Goal: Task Accomplishment & Management: Use online tool/utility

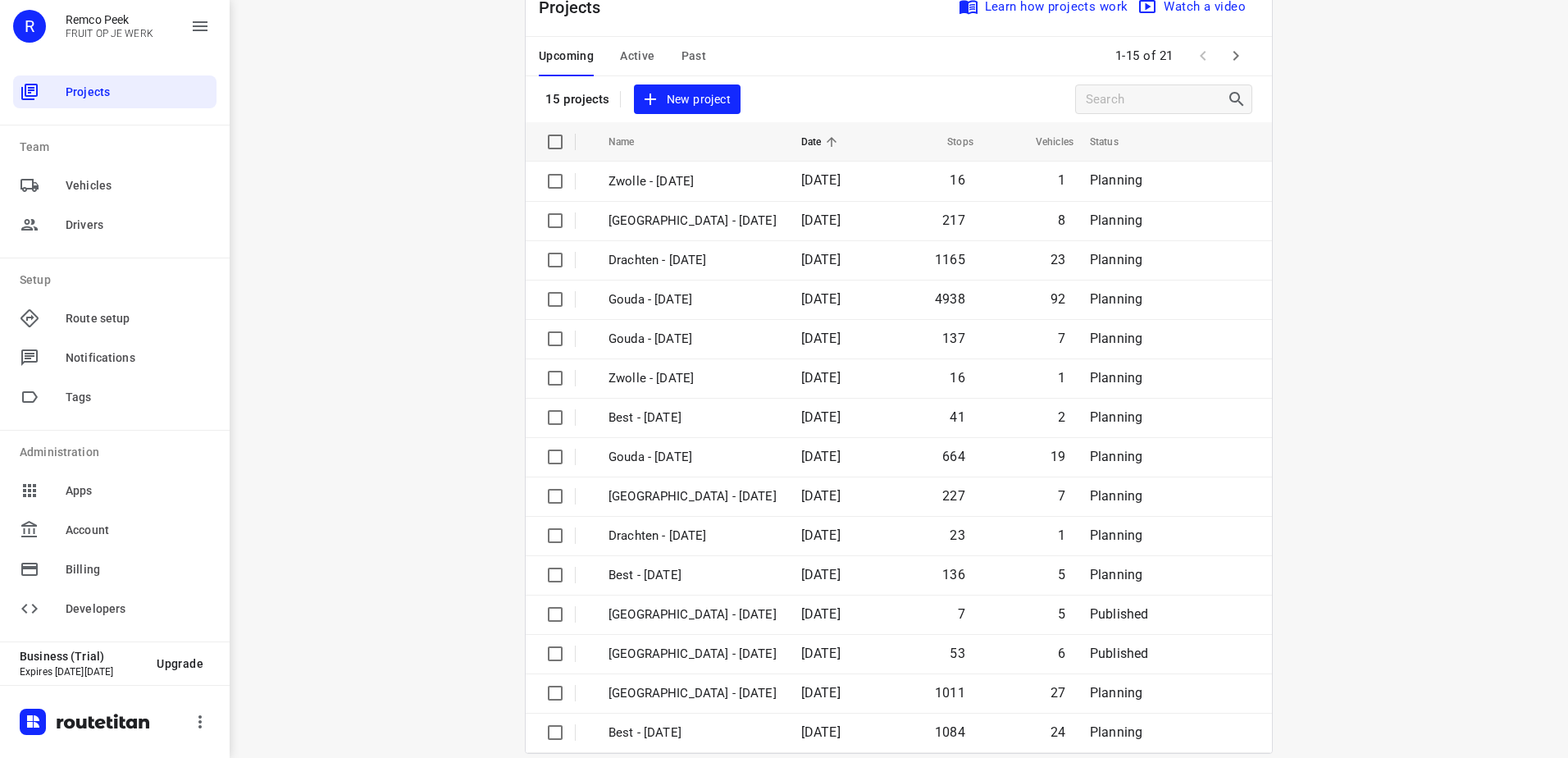
scroll to position [71, 0]
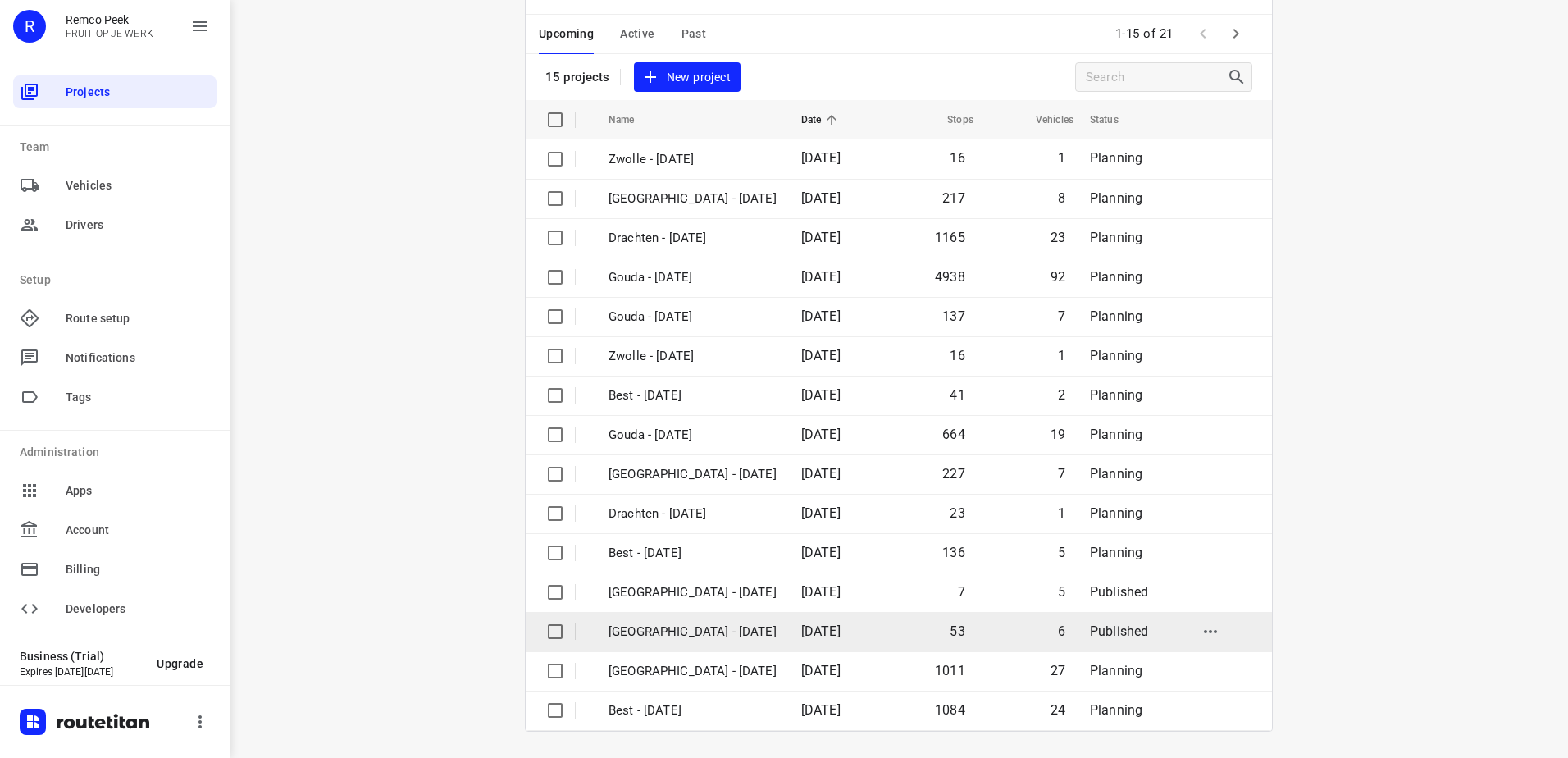
click at [727, 618] on td "[GEOGRAPHIC_DATA] - [DATE]" at bounding box center [690, 632] width 196 height 40
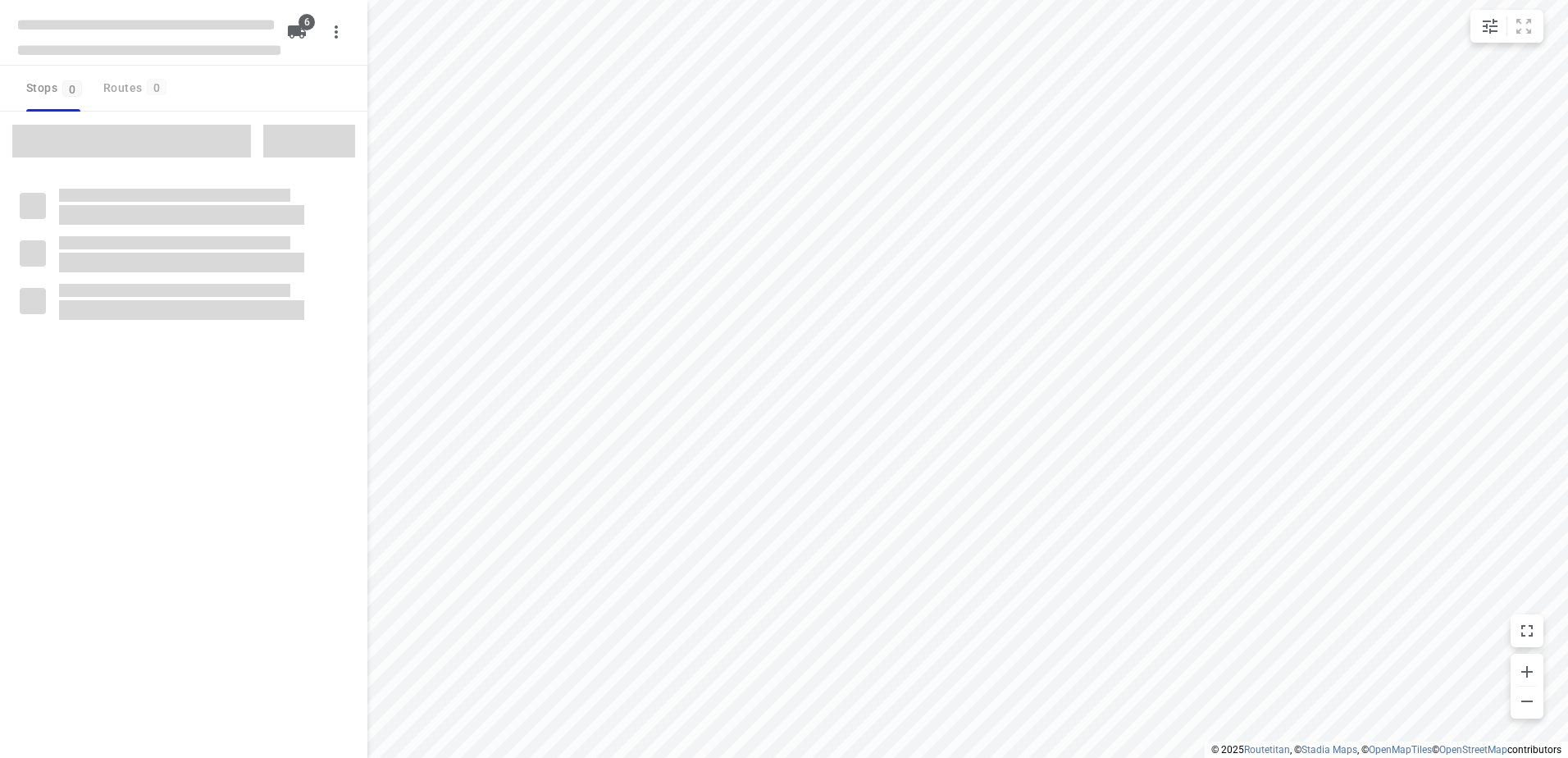
checkbox input "true"
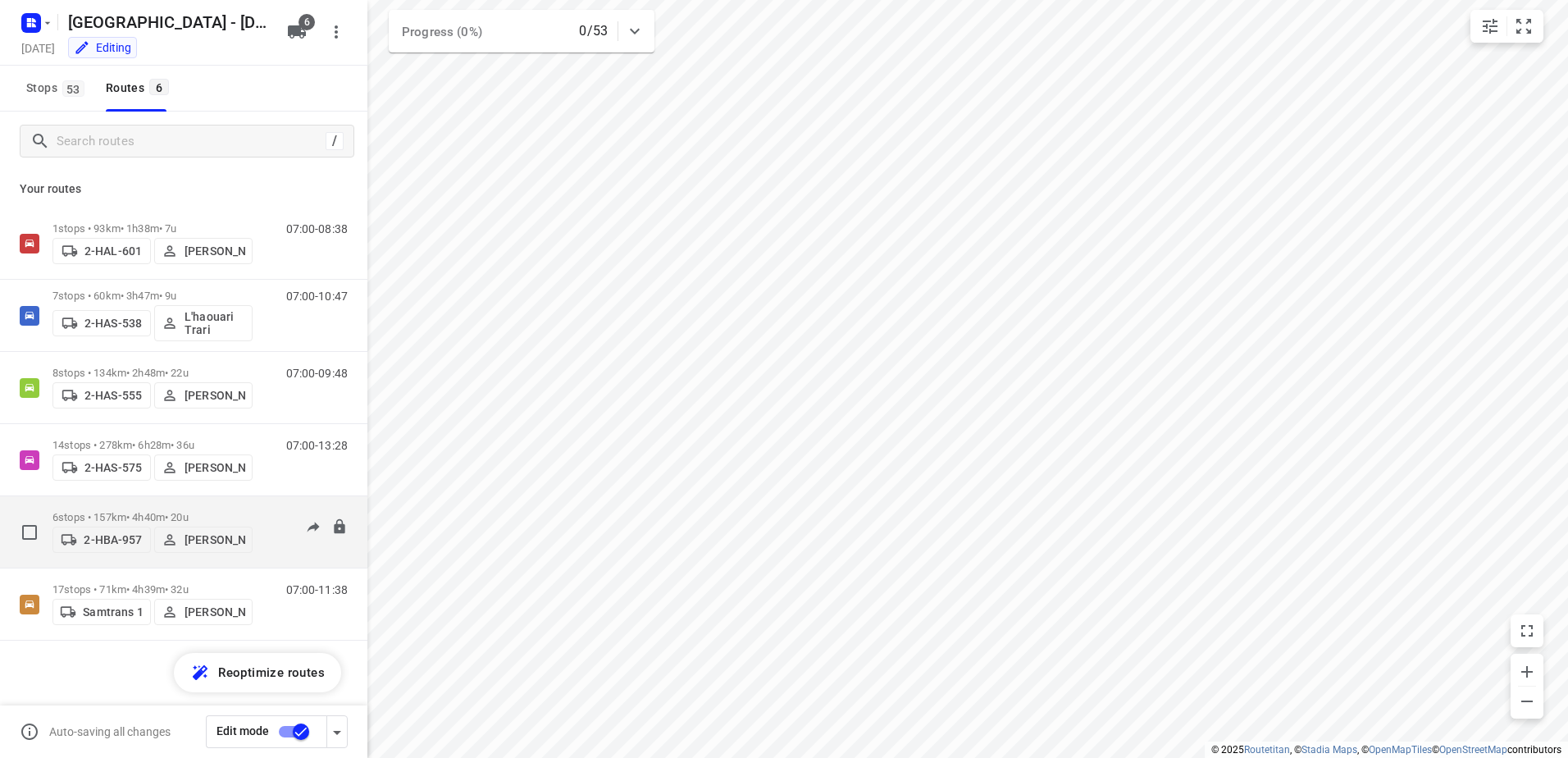
click at [157, 515] on p "6 stops • 157km • 4h40m • 20u" at bounding box center [152, 517] width 200 height 12
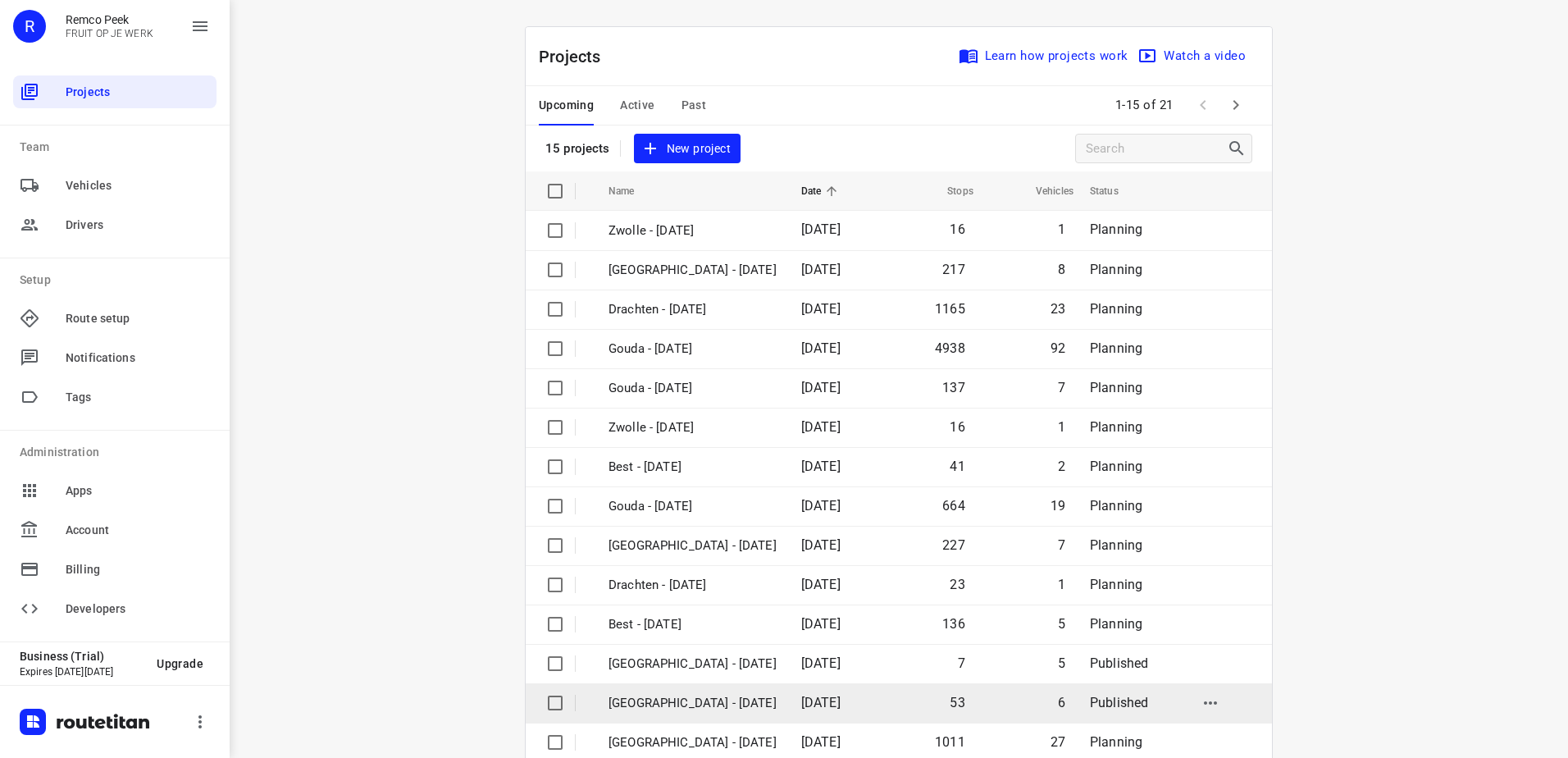
click at [1063, 693] on td "6" at bounding box center [1027, 703] width 100 height 40
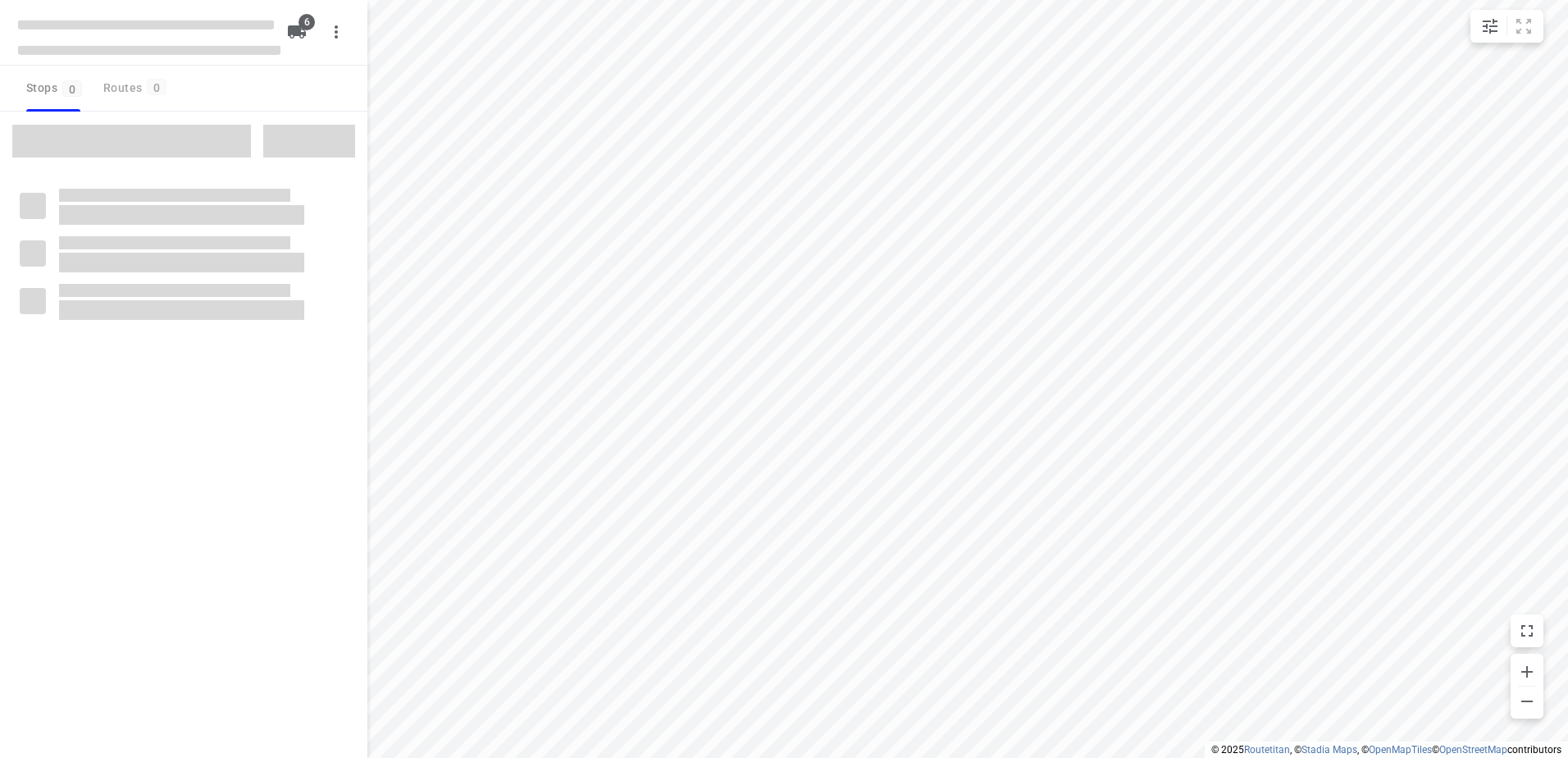
checkbox input "true"
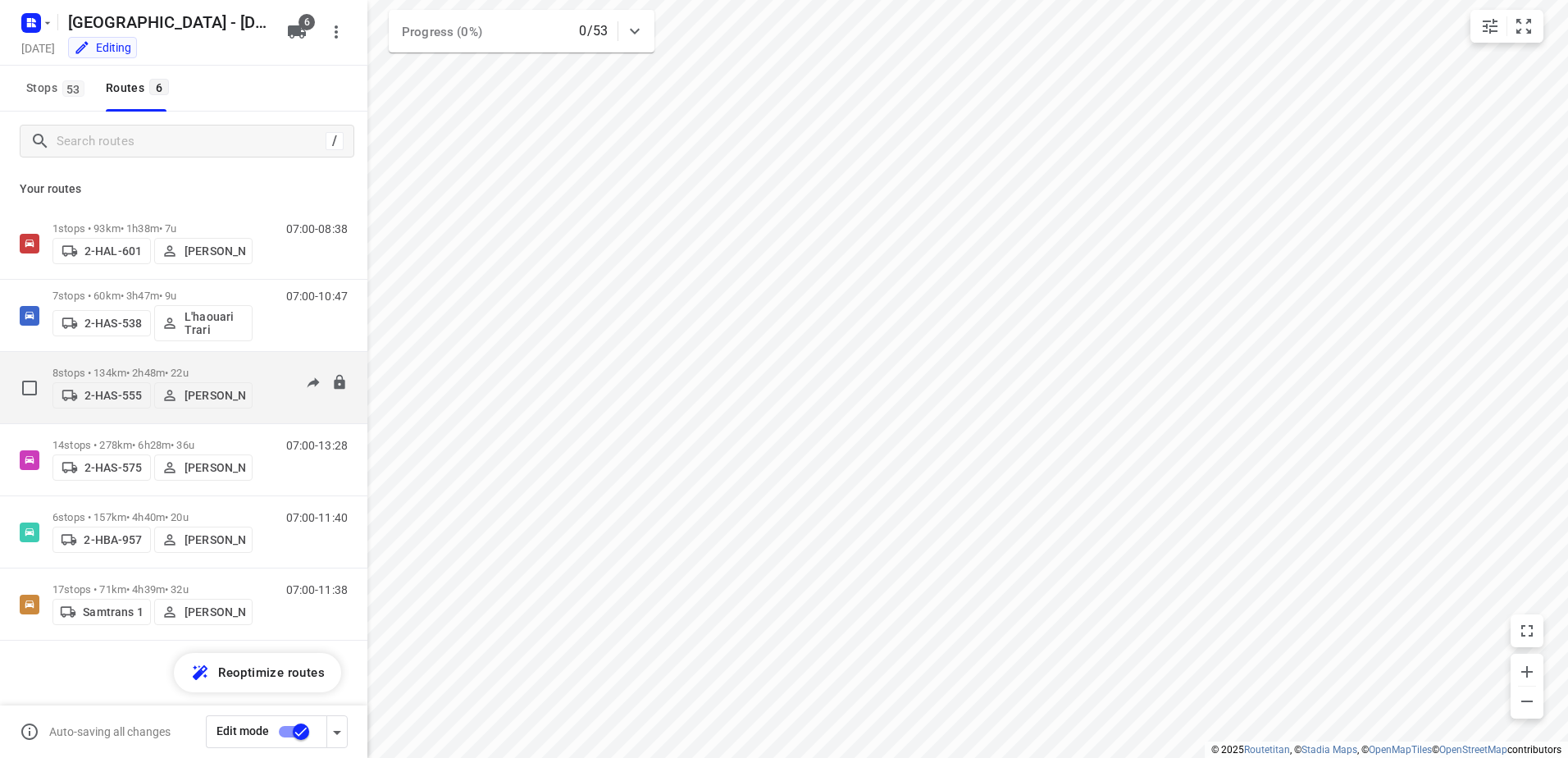
click at [207, 395] on p "[PERSON_NAME]" at bounding box center [215, 394] width 61 height 13
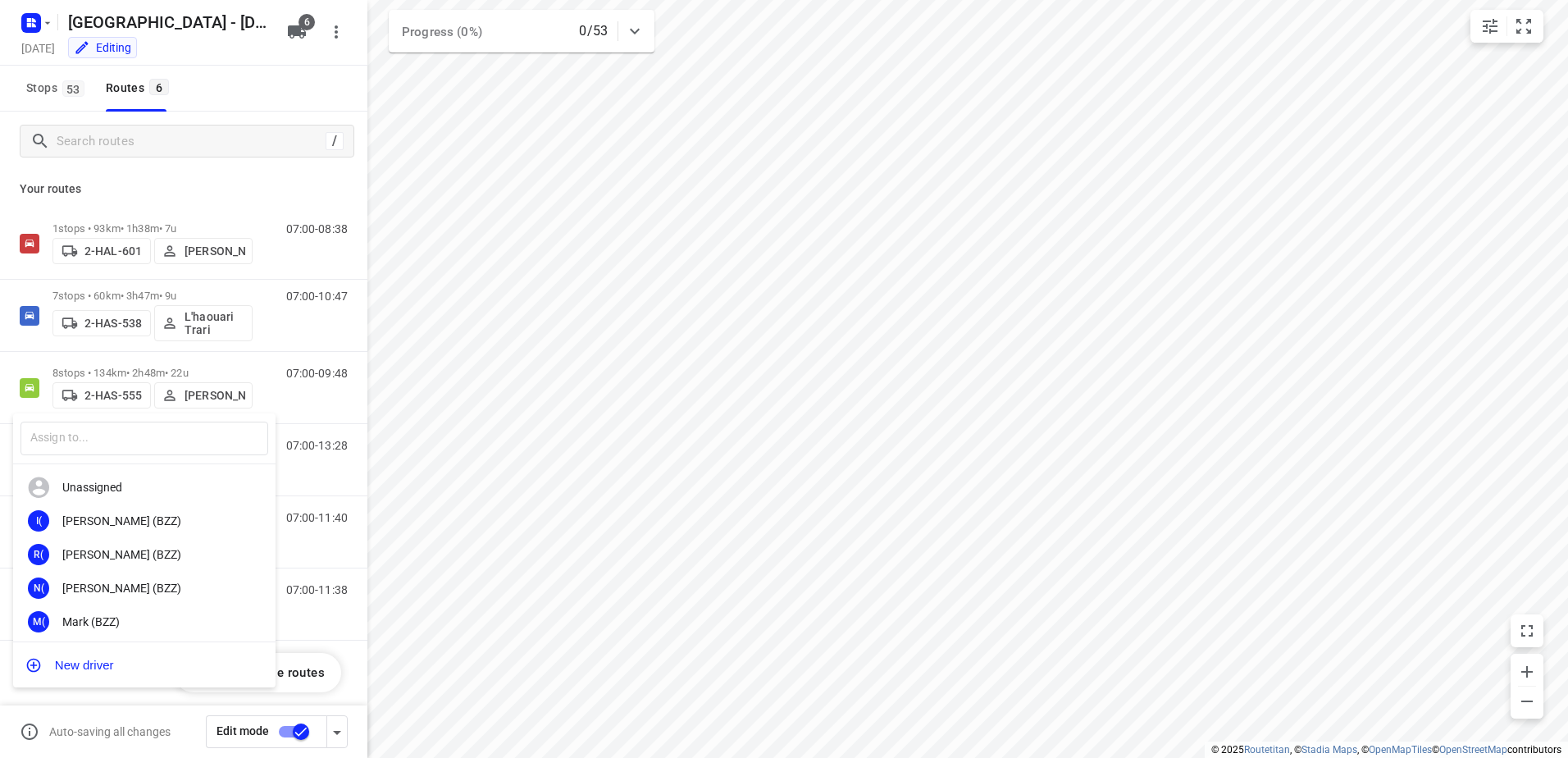
click at [129, 350] on div at bounding box center [784, 379] width 1568 height 758
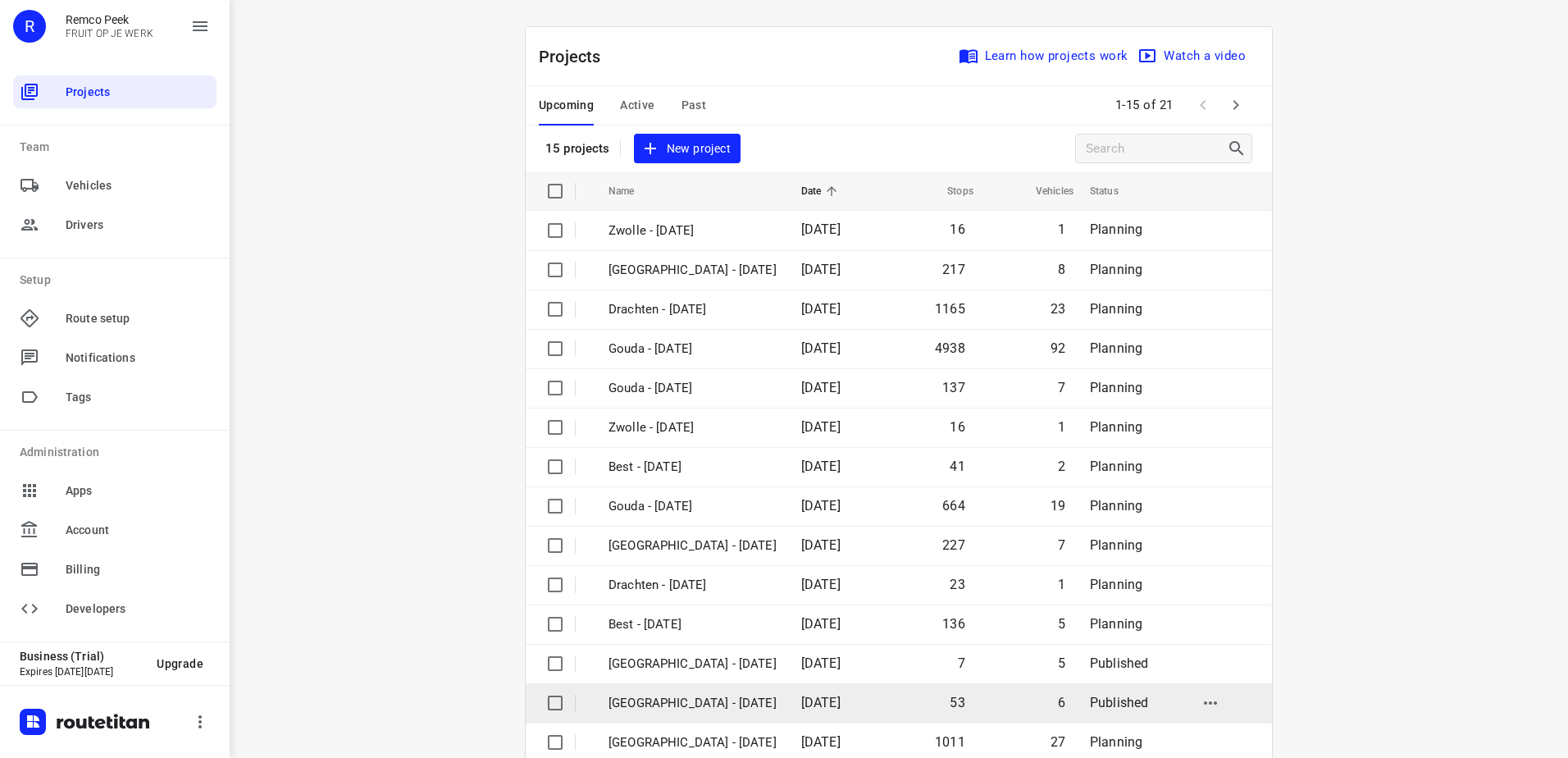
click at [735, 692] on td "[GEOGRAPHIC_DATA] - [DATE]" at bounding box center [690, 703] width 196 height 40
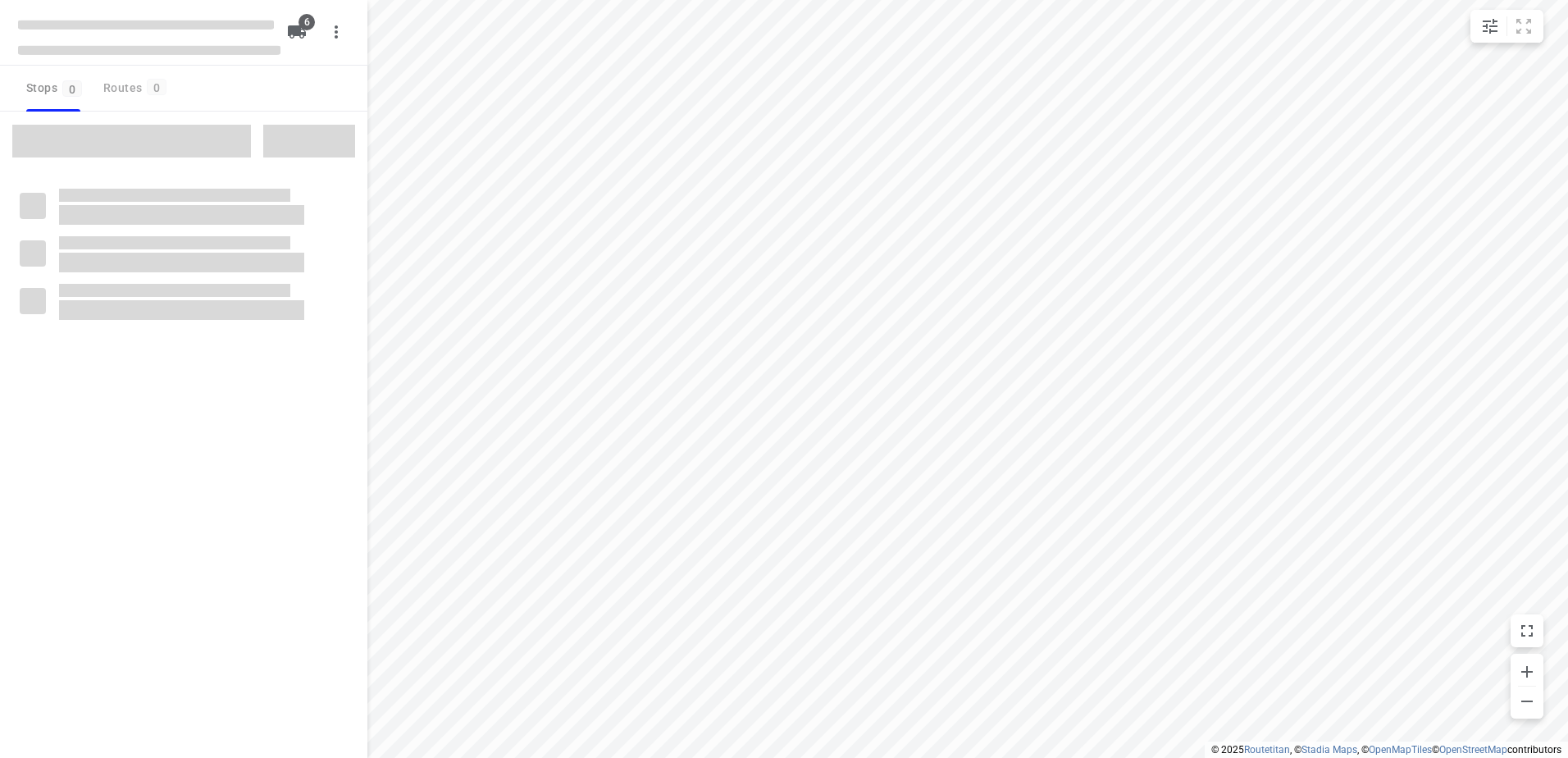
checkbox input "true"
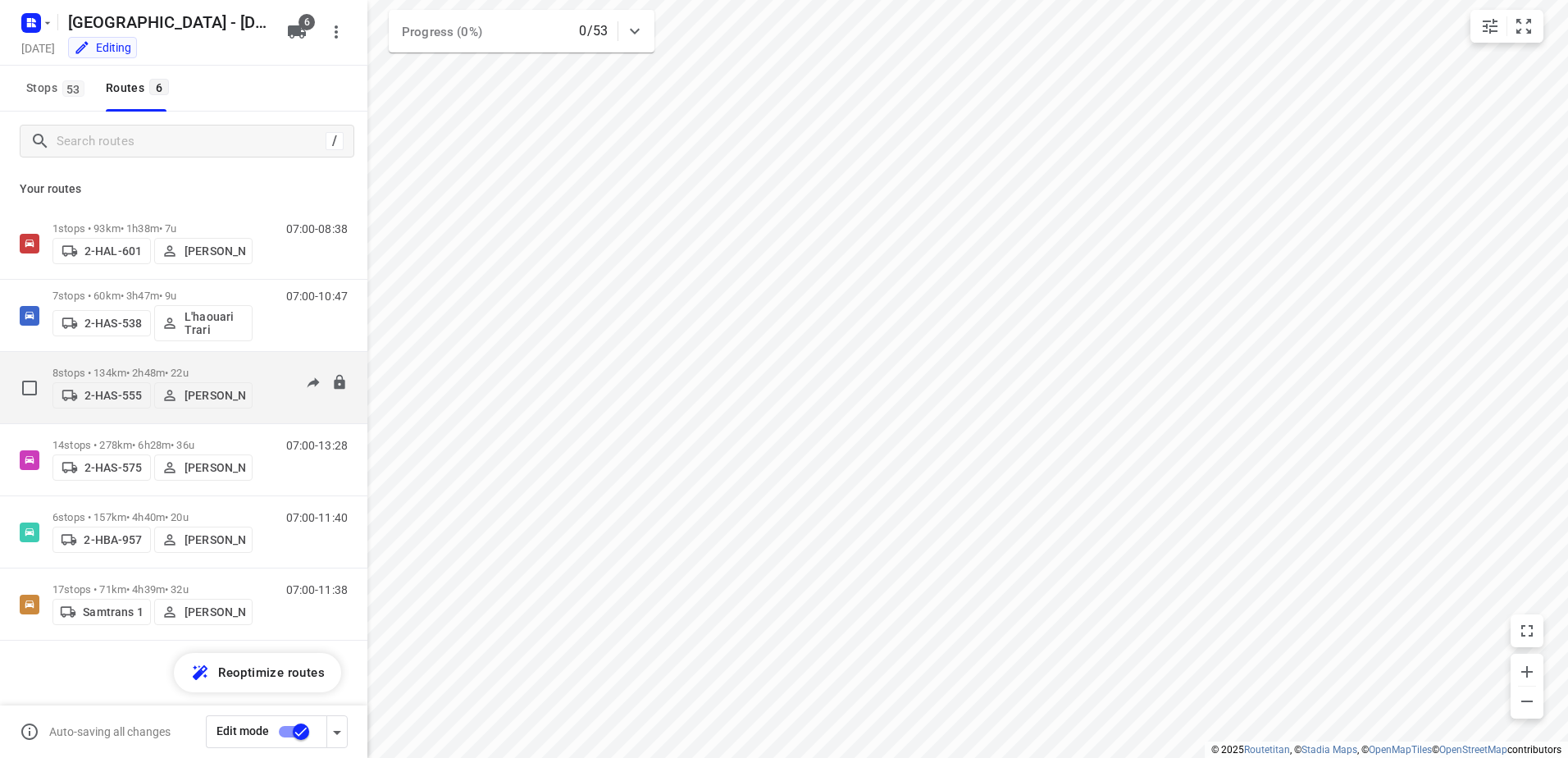
click at [93, 370] on p "8 stops • 134km • 2h48m • 22u" at bounding box center [152, 373] width 200 height 12
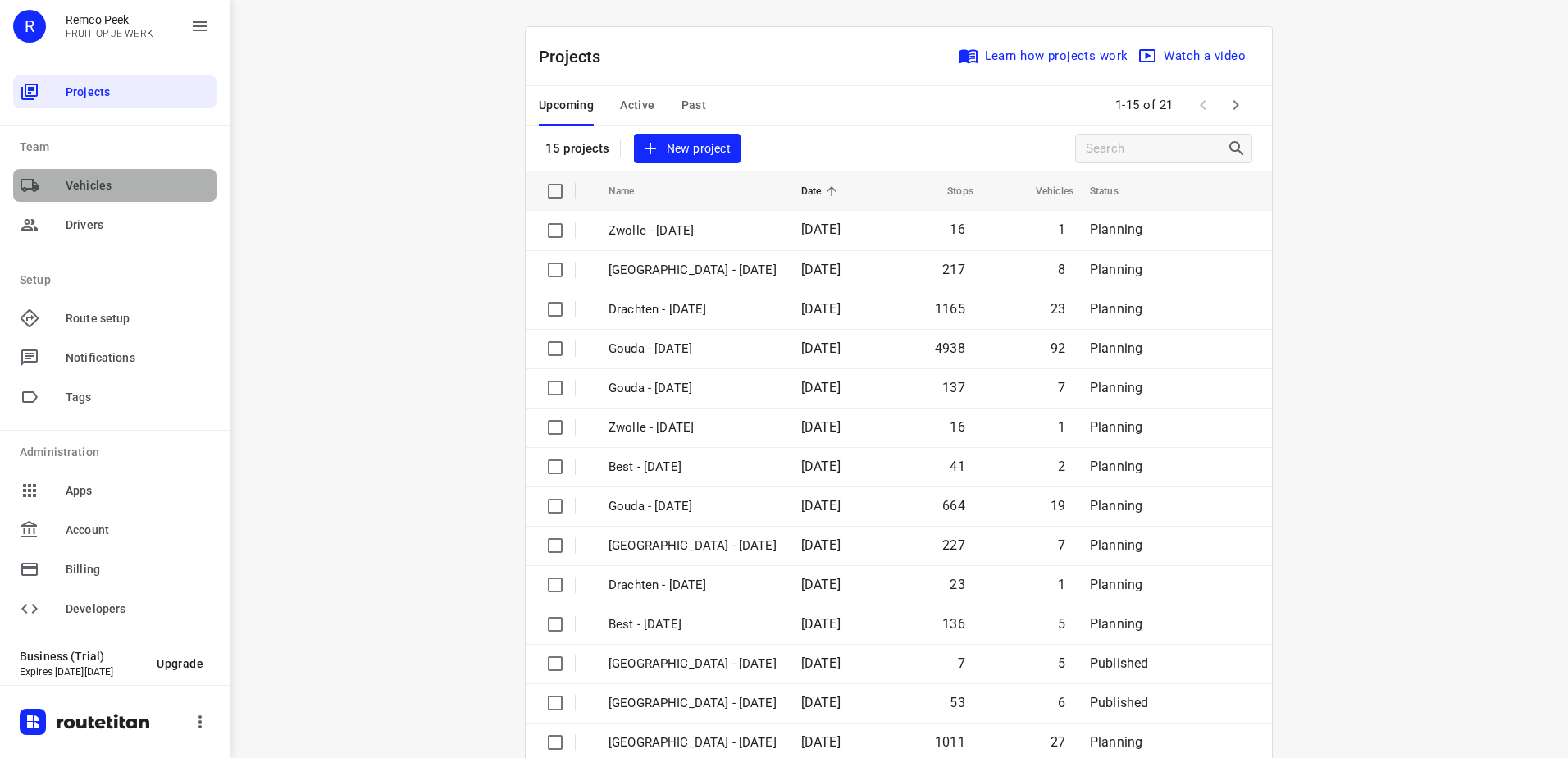
click at [130, 187] on span "Vehicles" at bounding box center [137, 186] width 144 height 17
